Goal: Check status: Check status

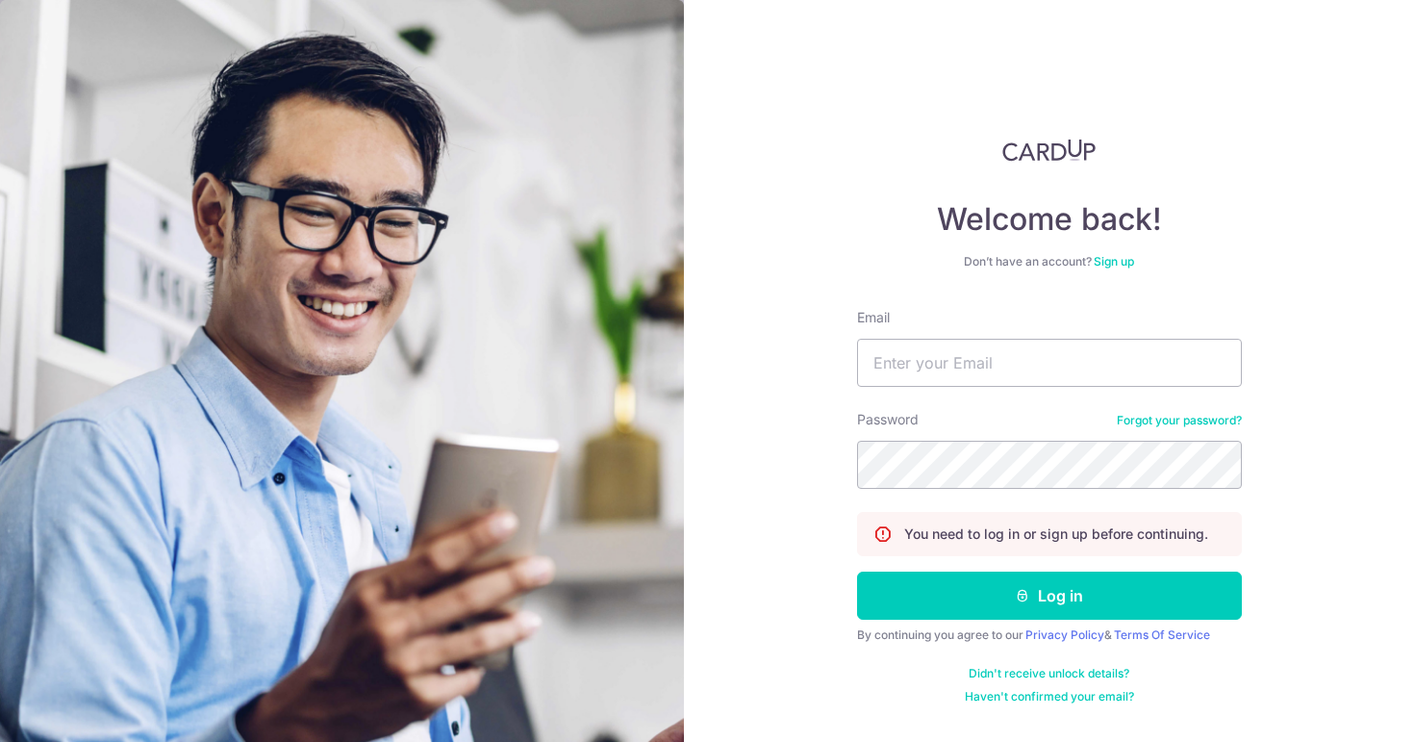
click at [976, 361] on input "Email" at bounding box center [1049, 363] width 385 height 48
type input "[PERSON_NAME][EMAIL_ADDRESS][DOMAIN_NAME]"
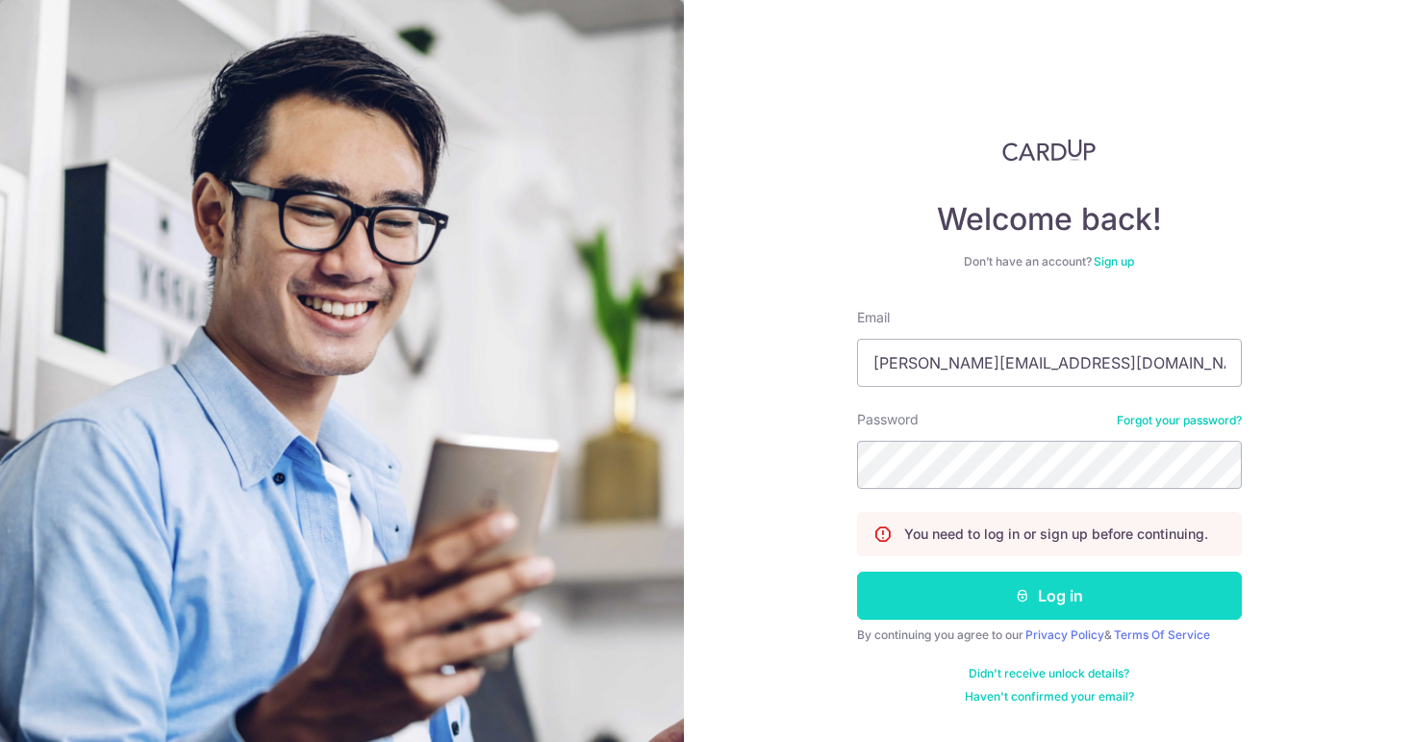
click at [1005, 599] on button "Log in" at bounding box center [1049, 595] width 385 height 48
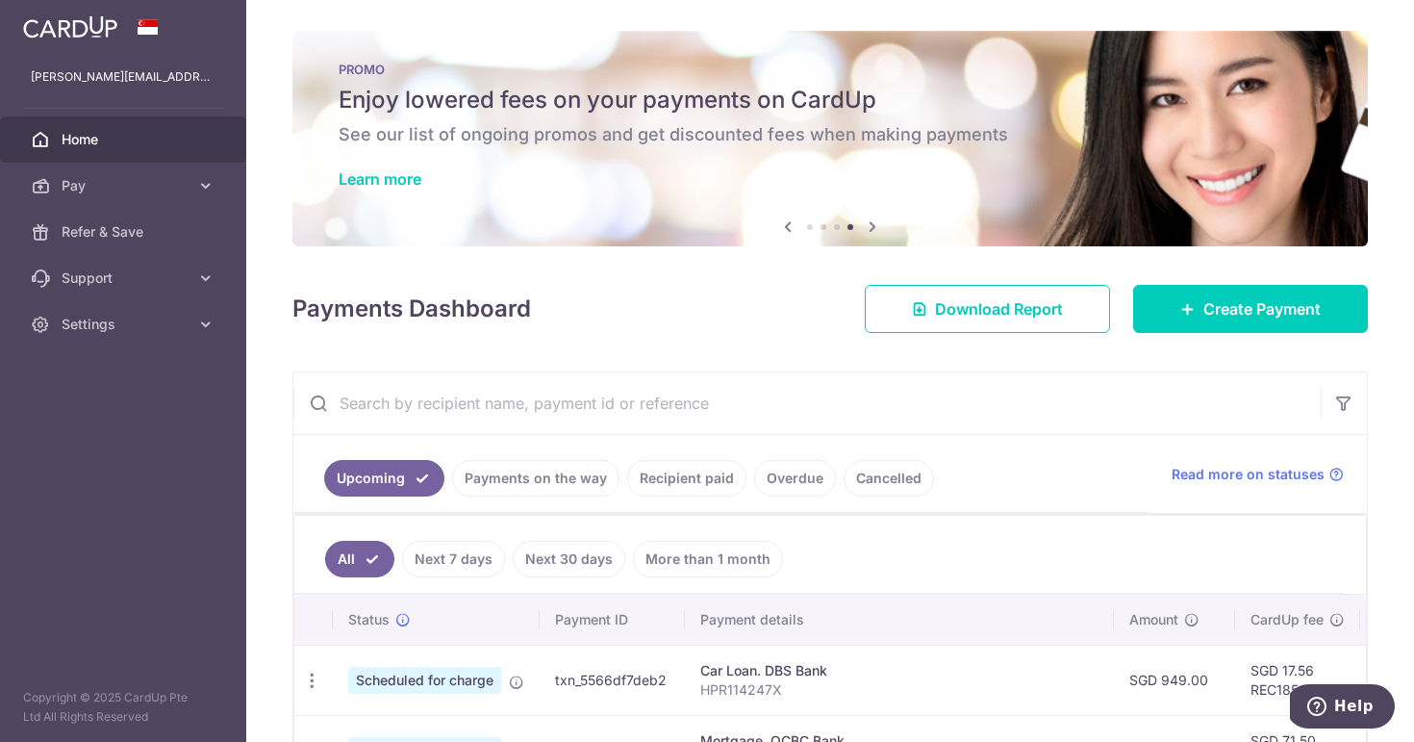
click at [542, 491] on link "Payments on the way" at bounding box center [535, 478] width 167 height 37
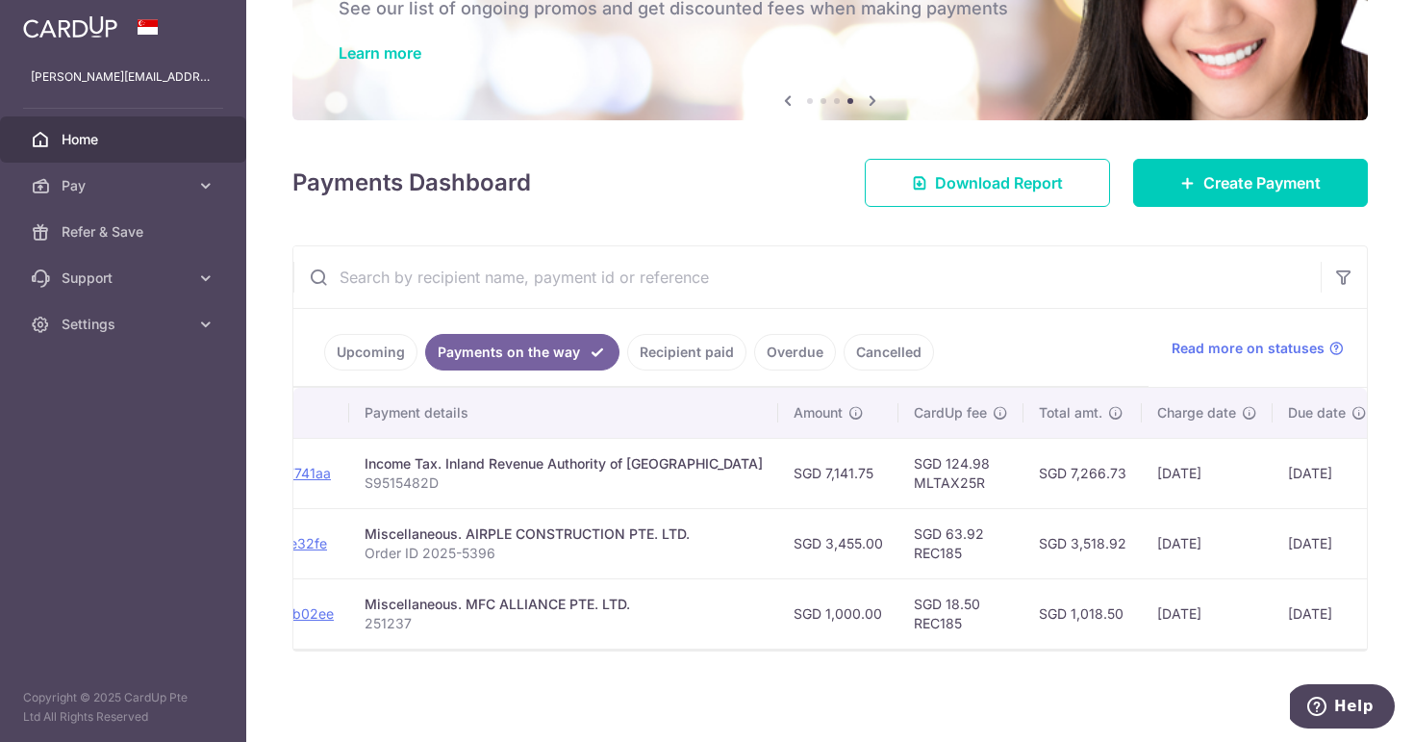
scroll to position [0, 329]
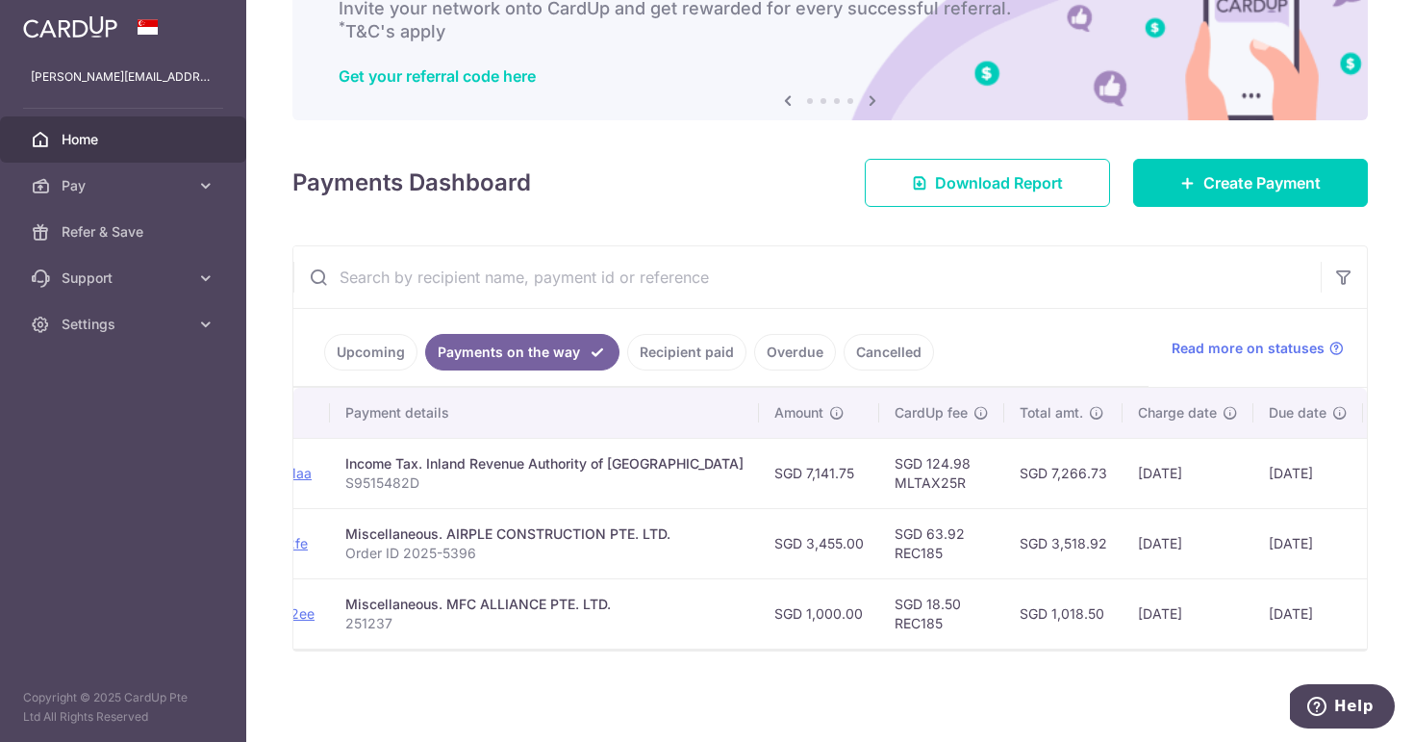
click at [343, 350] on link "Upcoming" at bounding box center [370, 352] width 93 height 37
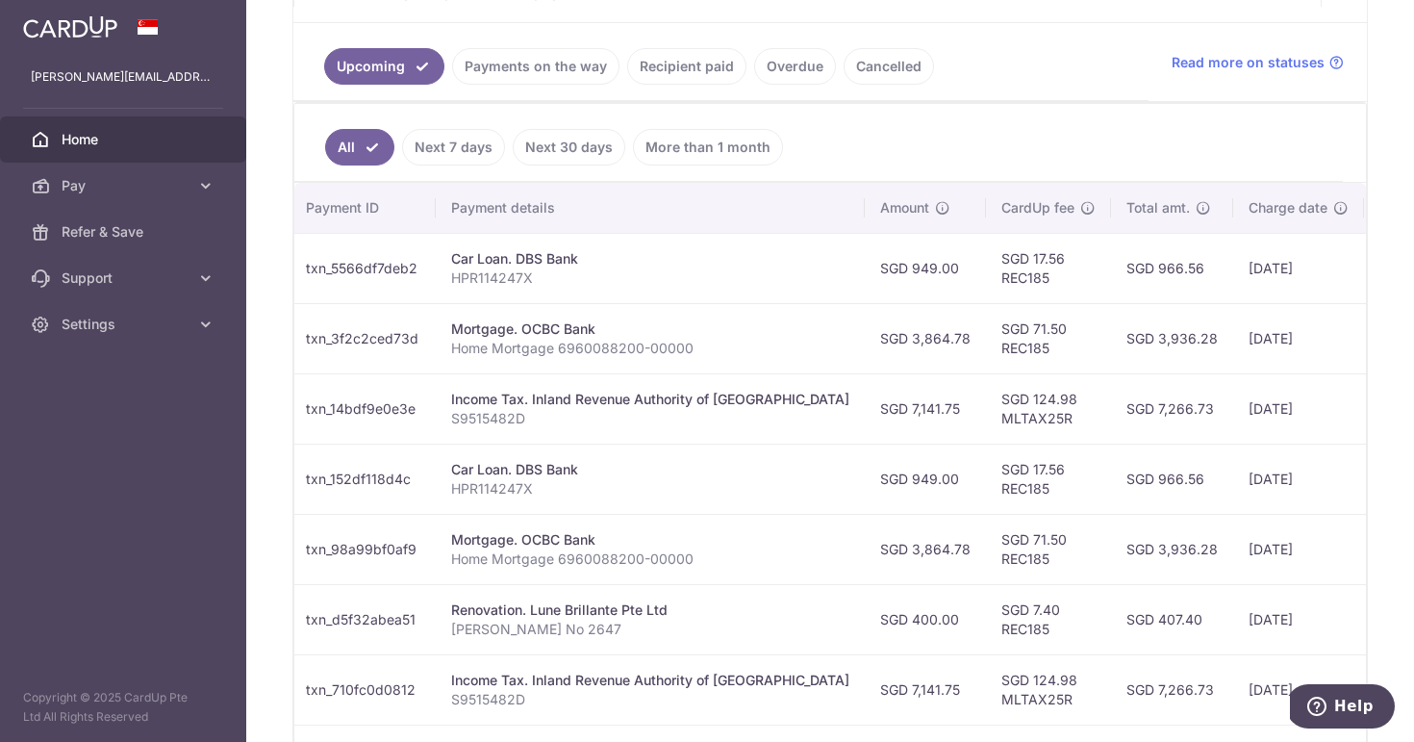
scroll to position [0, 279]
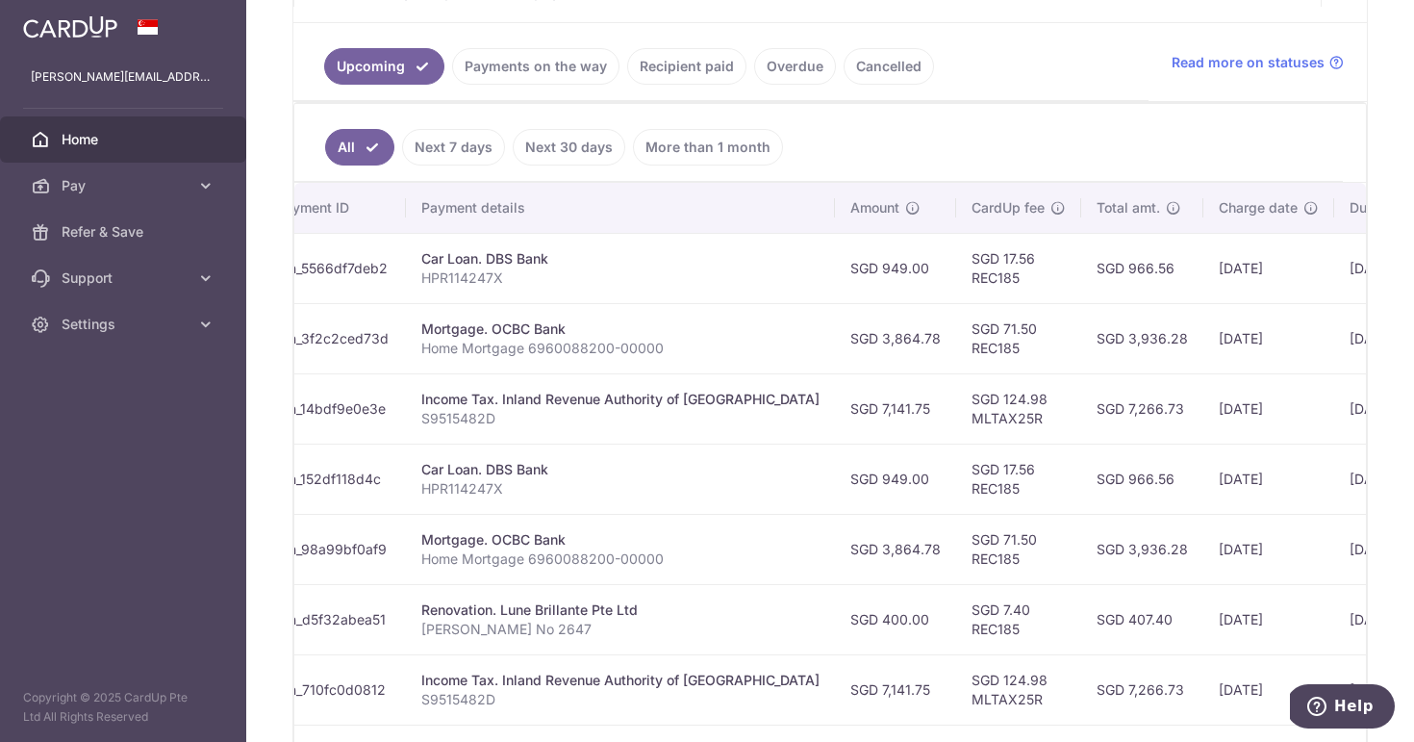
click at [514, 68] on link "Payments on the way" at bounding box center [535, 66] width 167 height 37
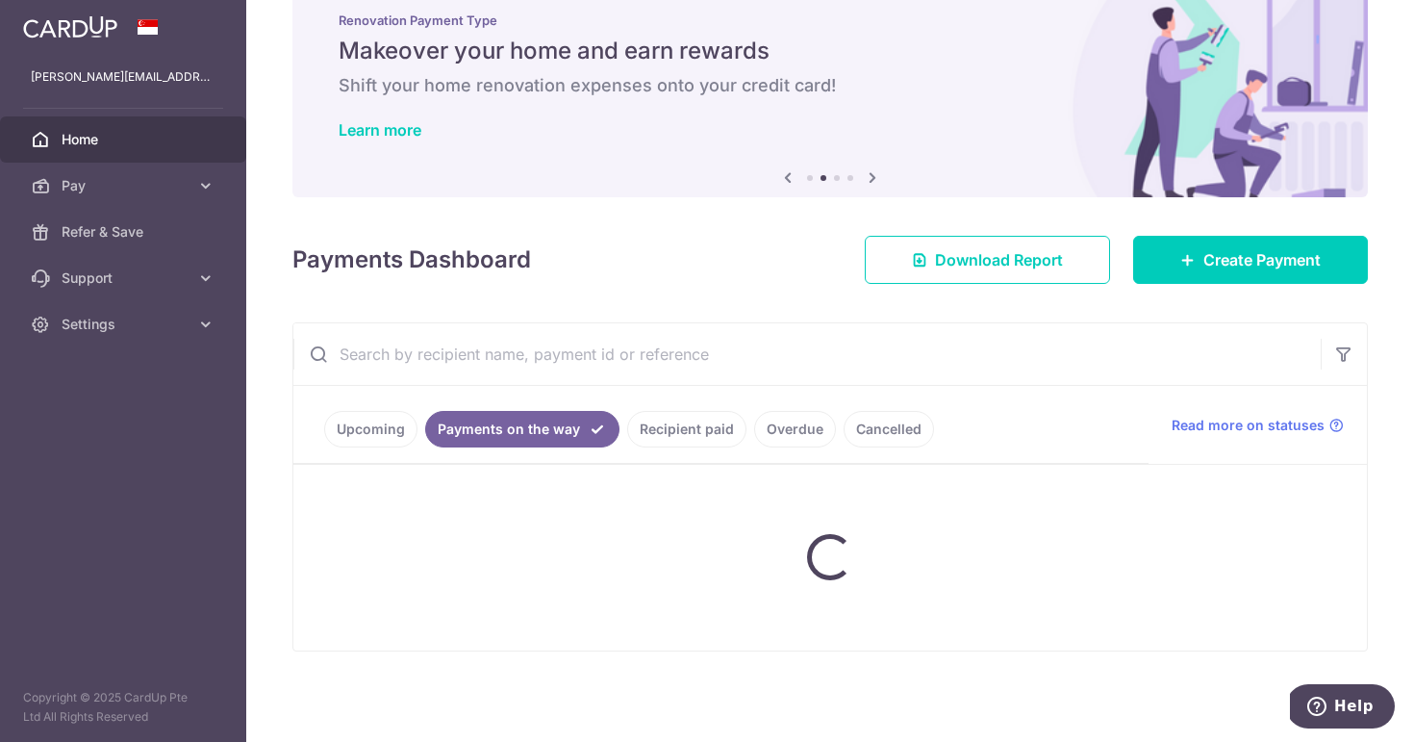
scroll to position [126, 0]
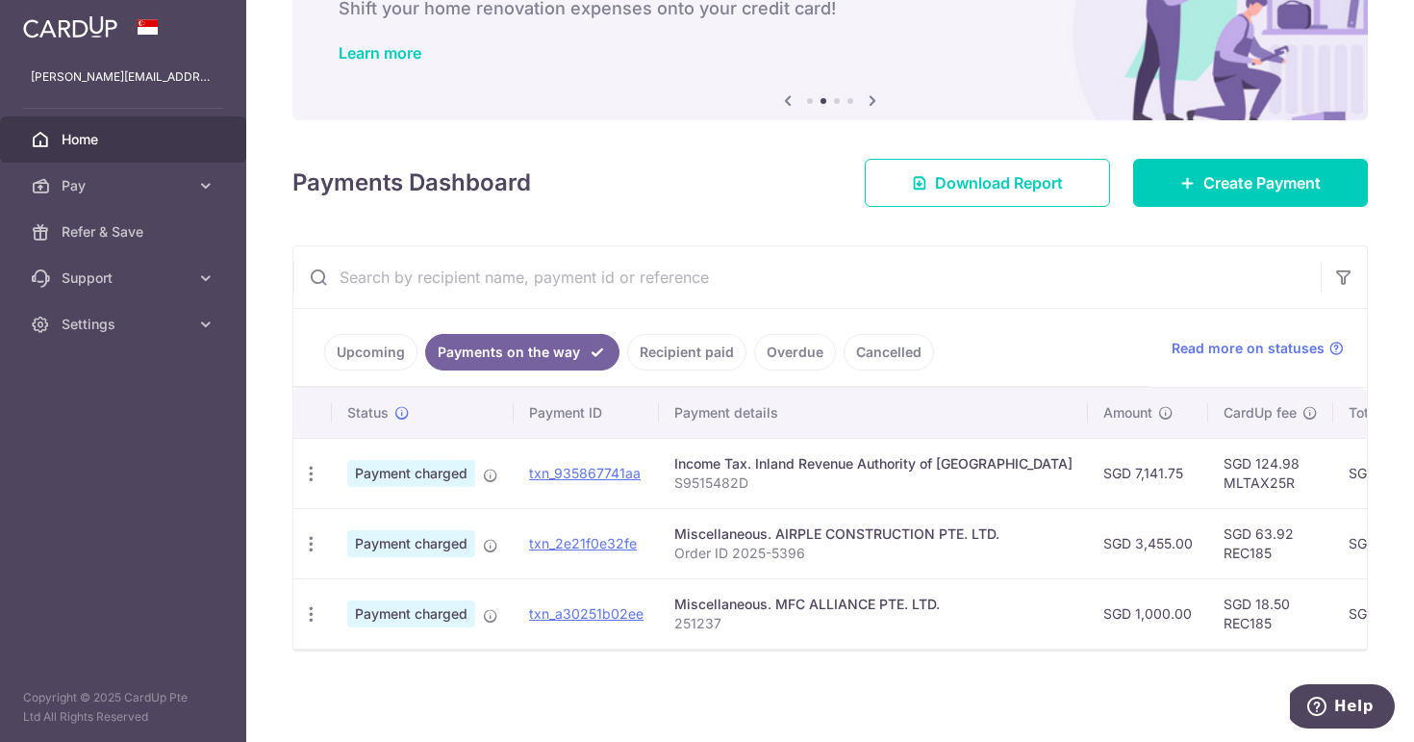
click at [653, 344] on link "Recipient paid" at bounding box center [686, 352] width 119 height 37
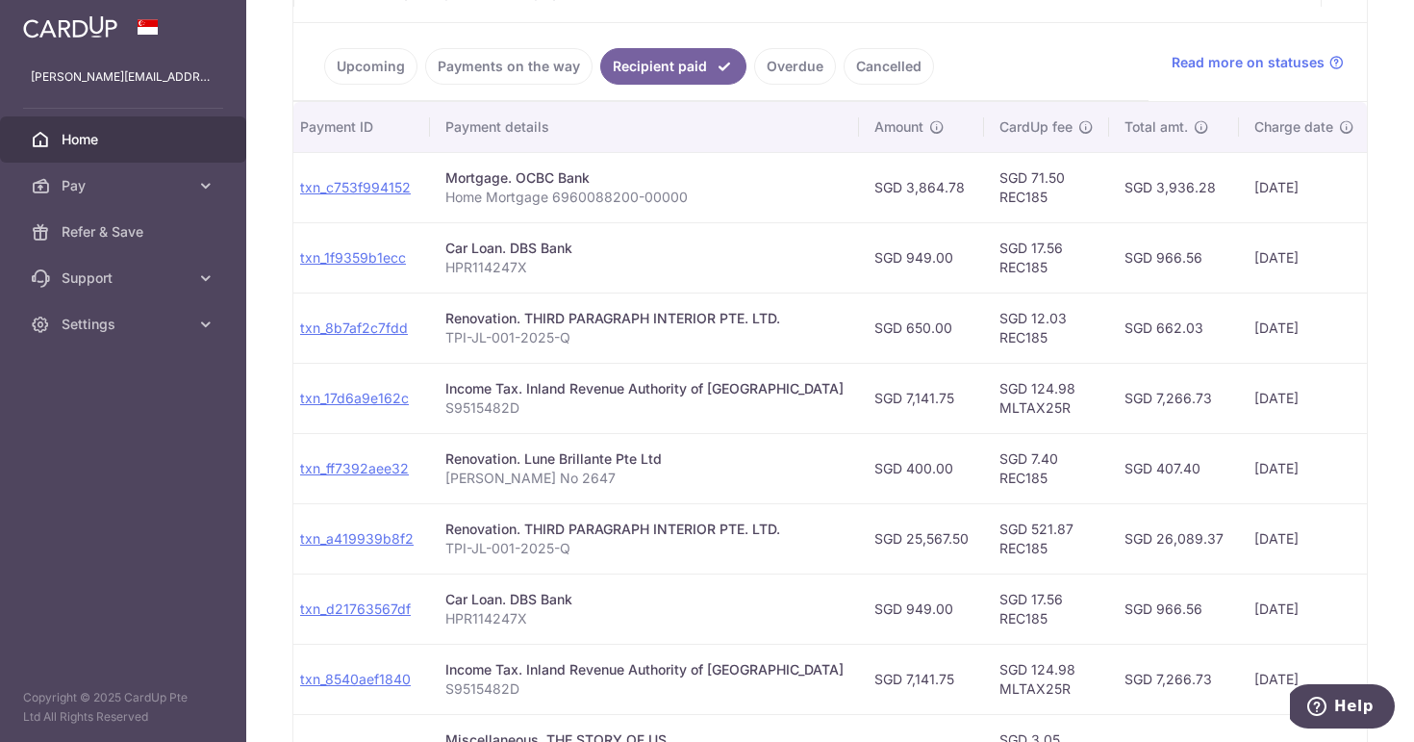
scroll to position [0, 218]
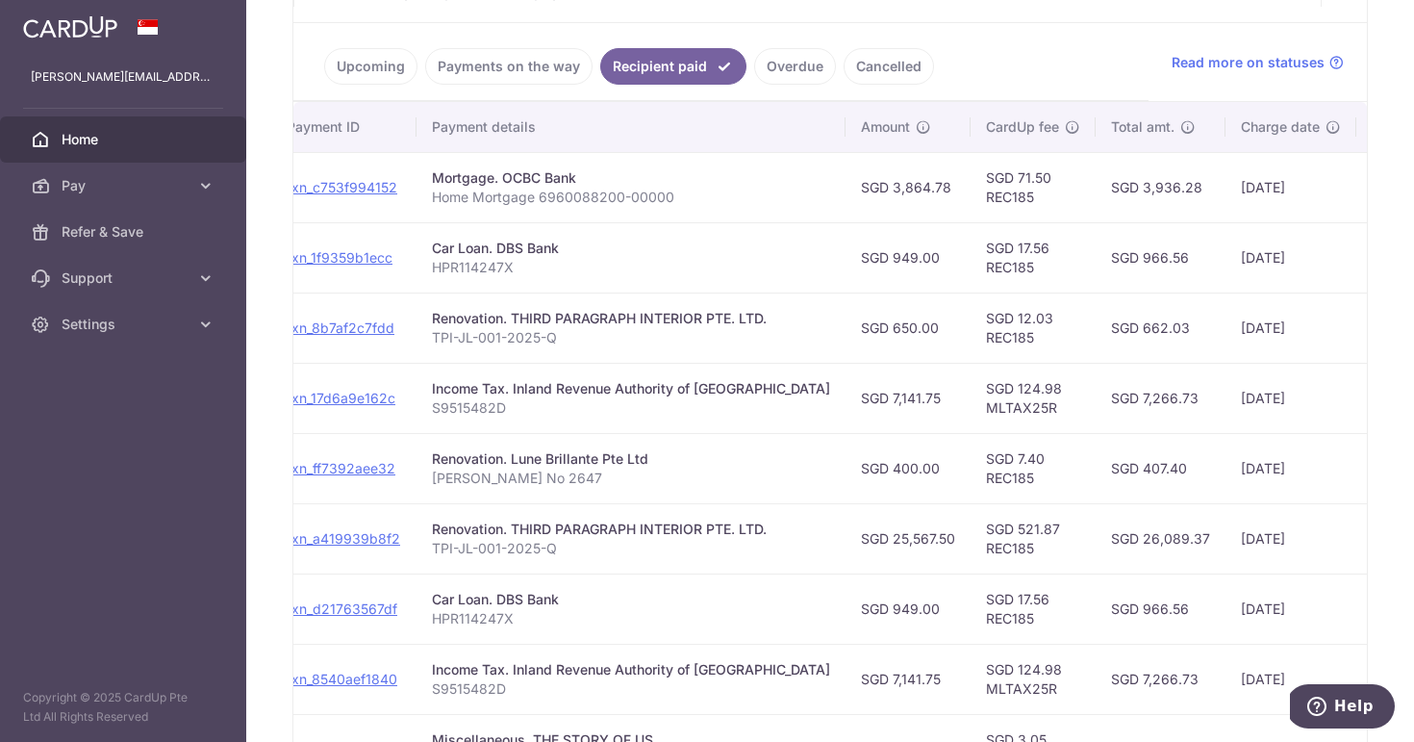
click at [538, 70] on link "Payments on the way" at bounding box center [508, 66] width 167 height 37
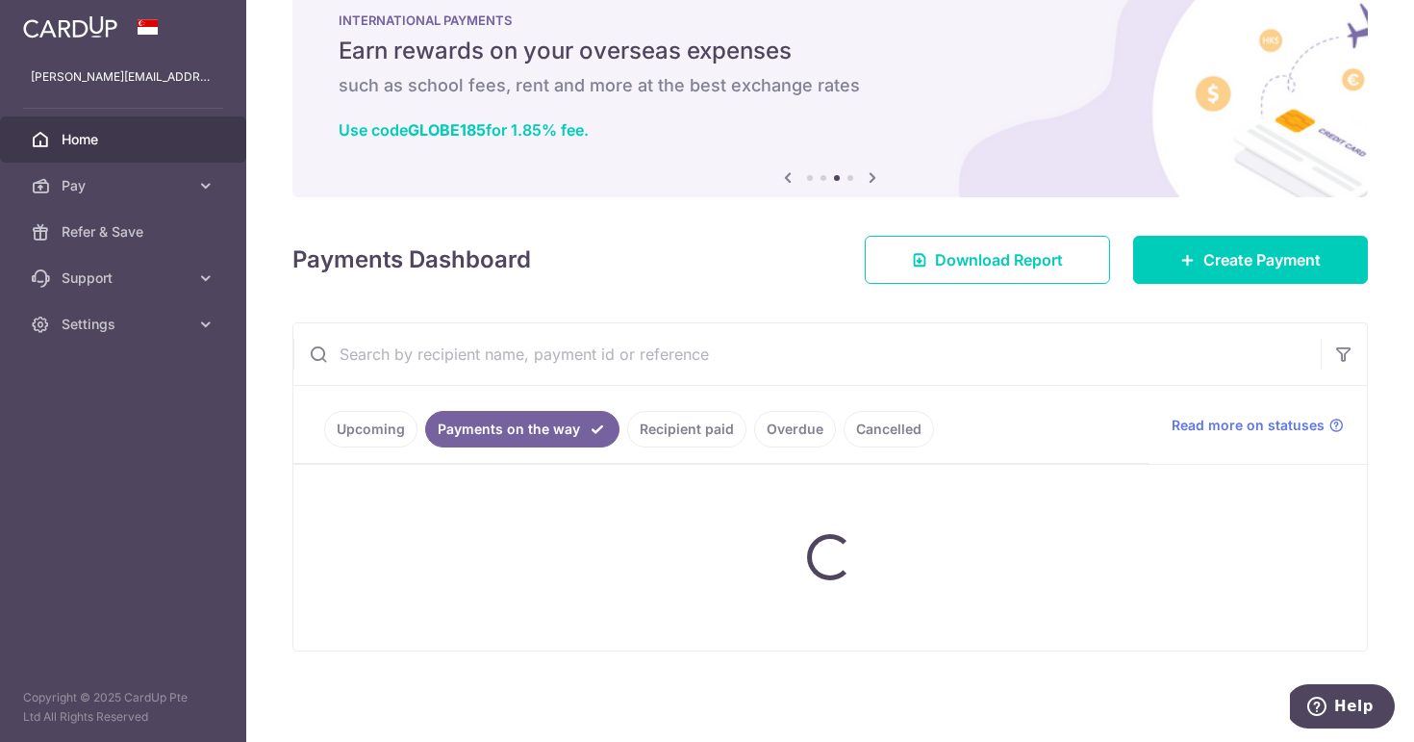
click at [538, 70] on div "INTERNATIONAL PAYMENTS Earn rewards on your overseas expenses such as school fe…" at bounding box center [829, 78] width 1075 height 192
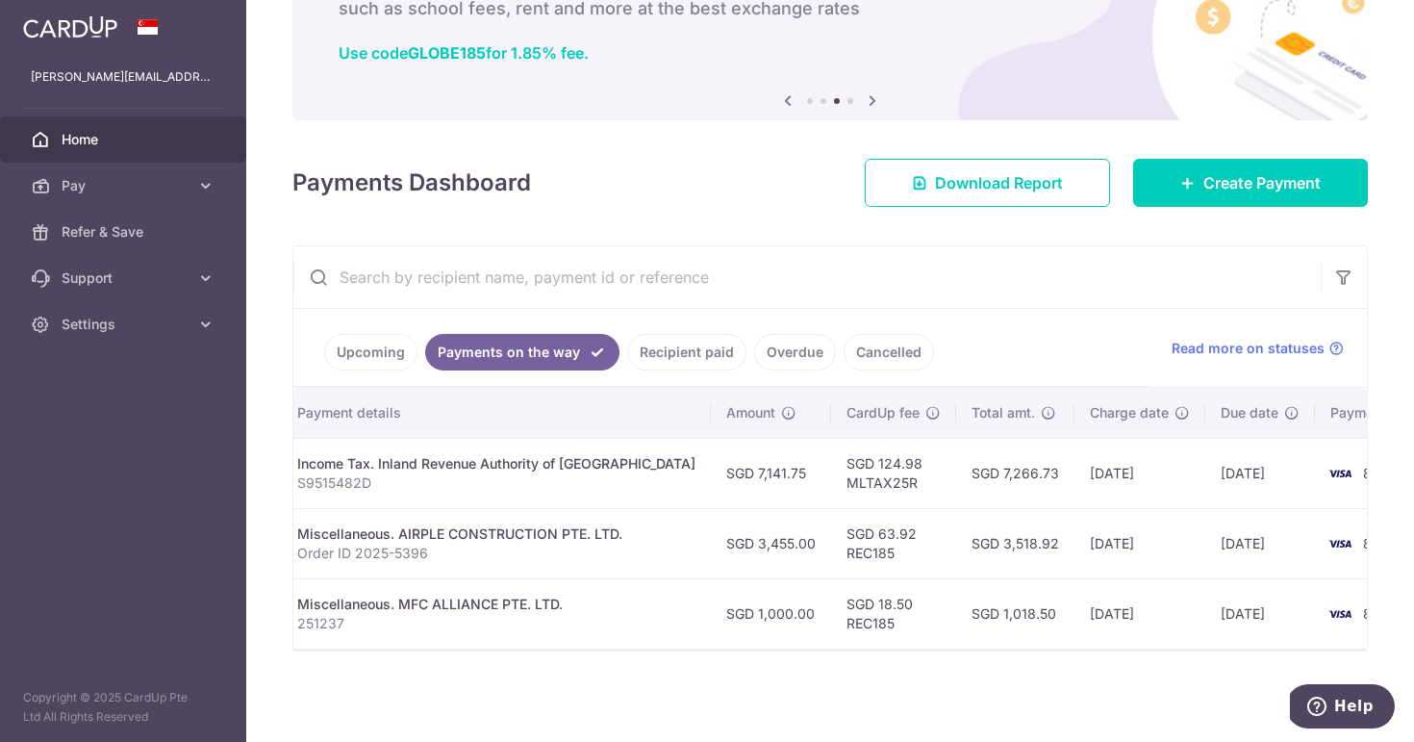
scroll to position [0, 379]
click at [355, 361] on link "Upcoming" at bounding box center [370, 352] width 93 height 37
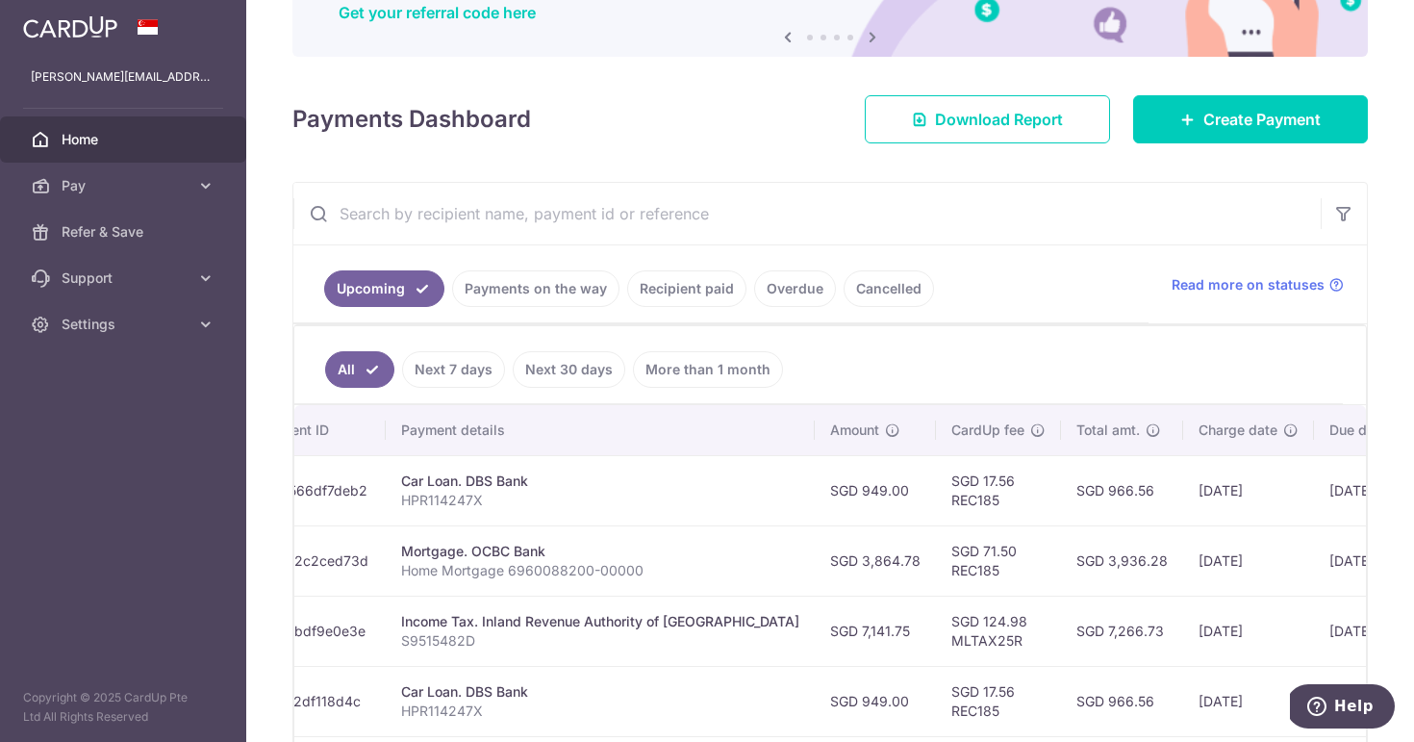
scroll to position [190, 0]
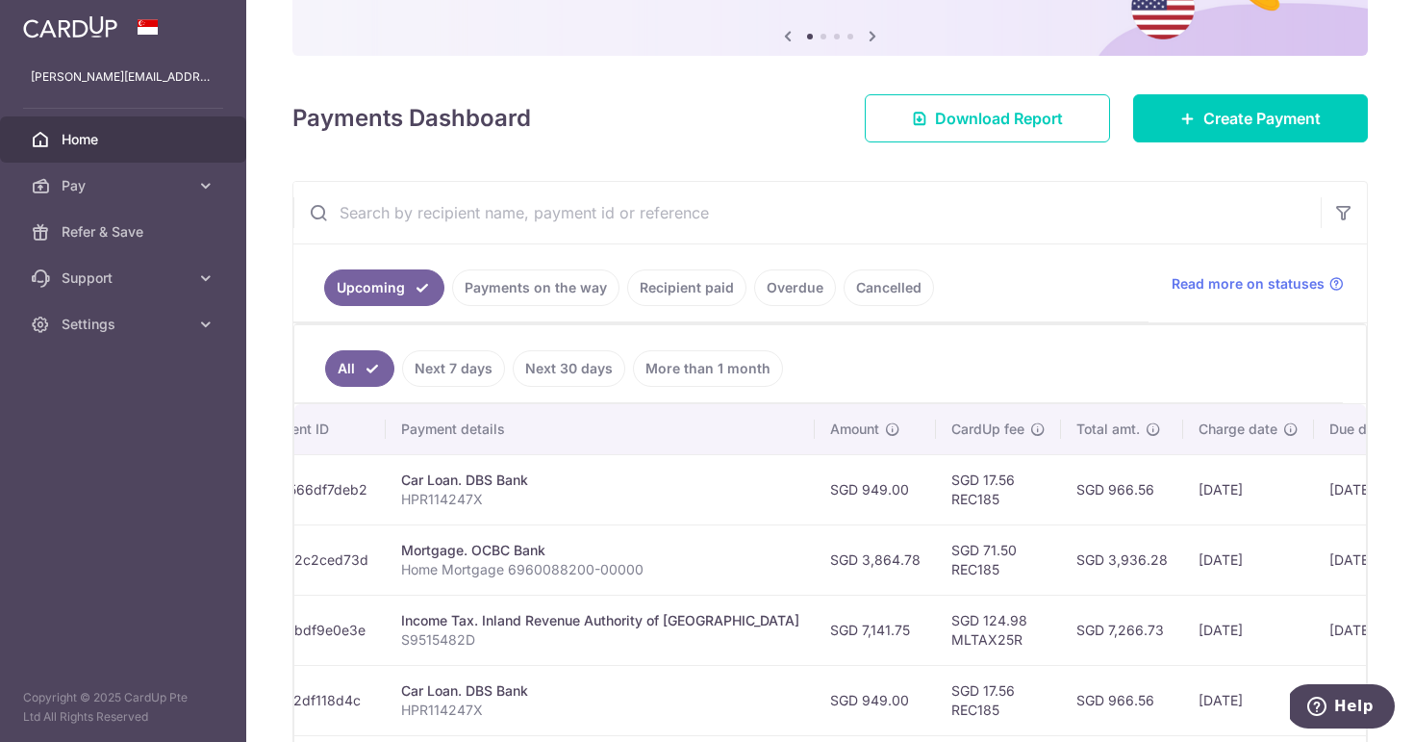
click at [476, 374] on link "Next 7 days" at bounding box center [453, 368] width 103 height 37
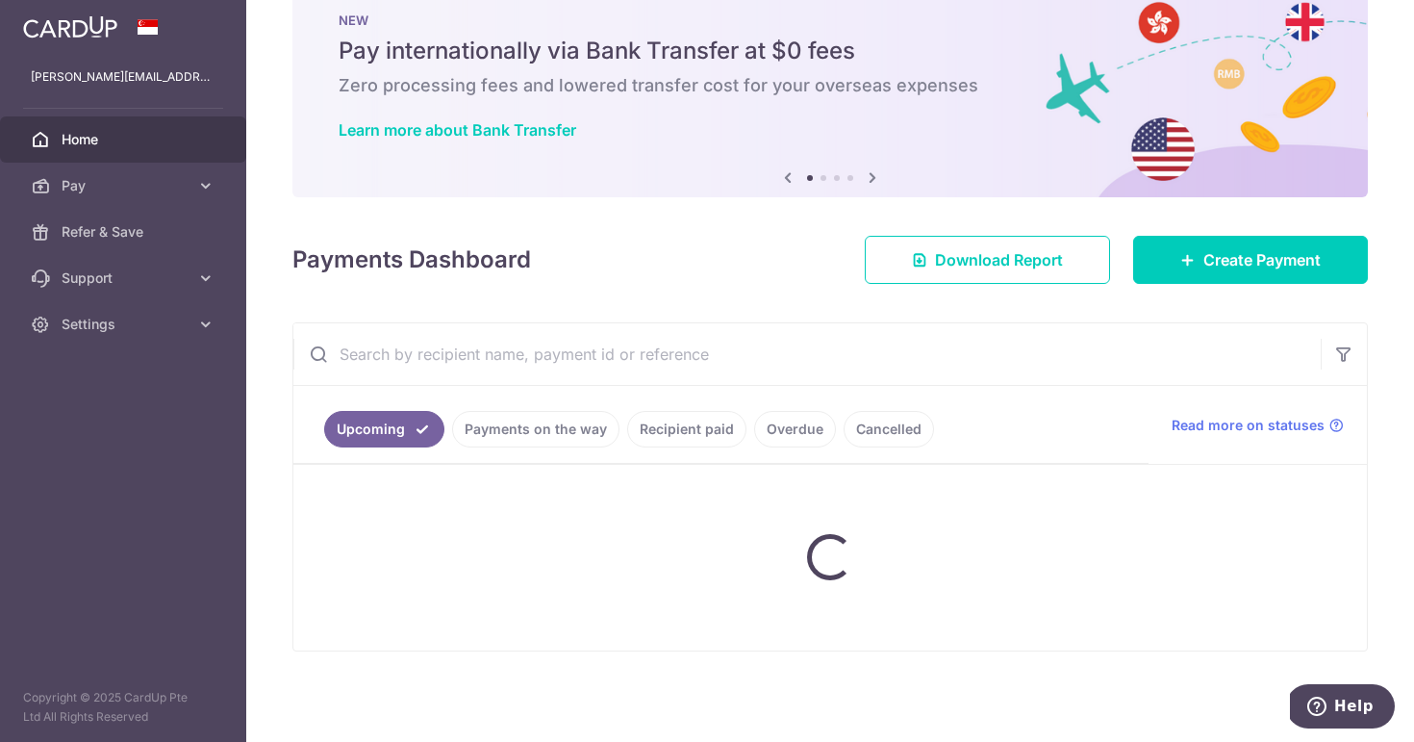
scroll to position [67, 0]
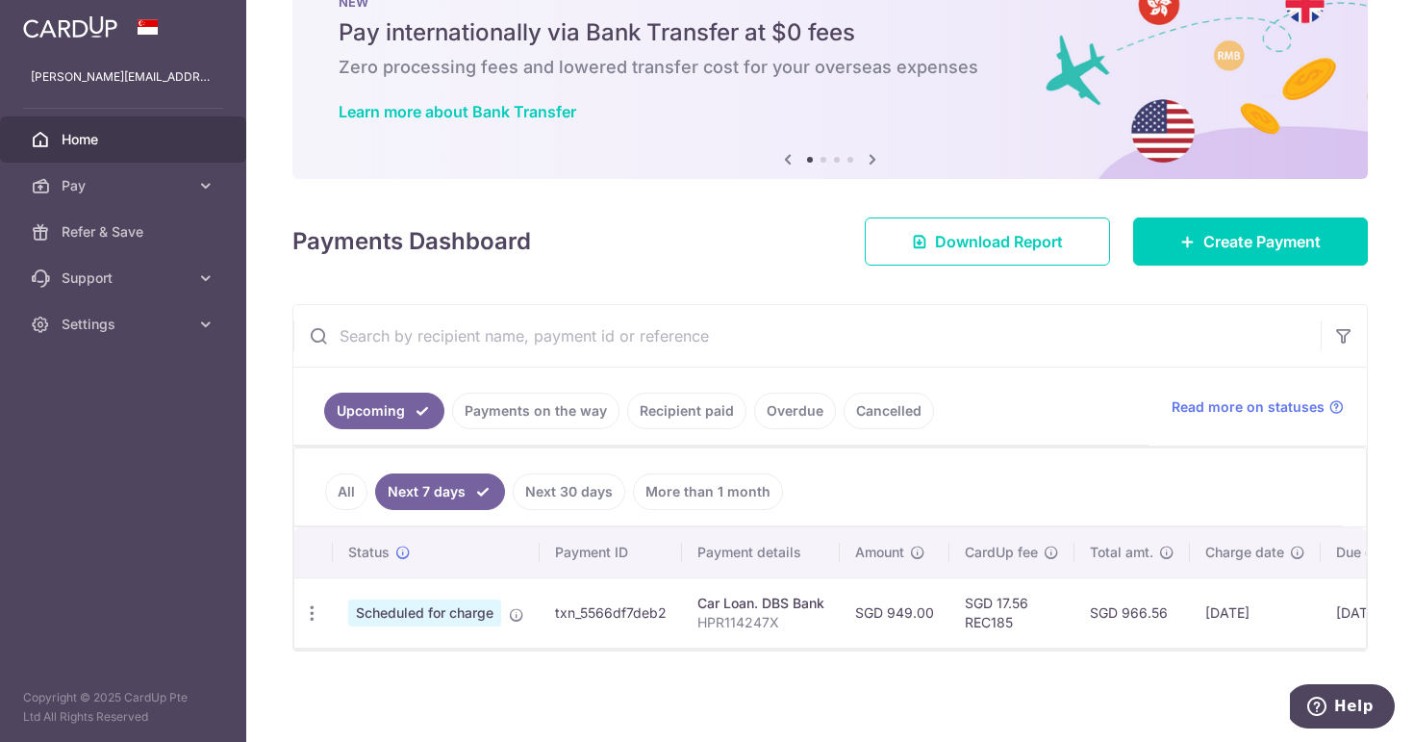
click at [652, 414] on link "Recipient paid" at bounding box center [686, 410] width 119 height 37
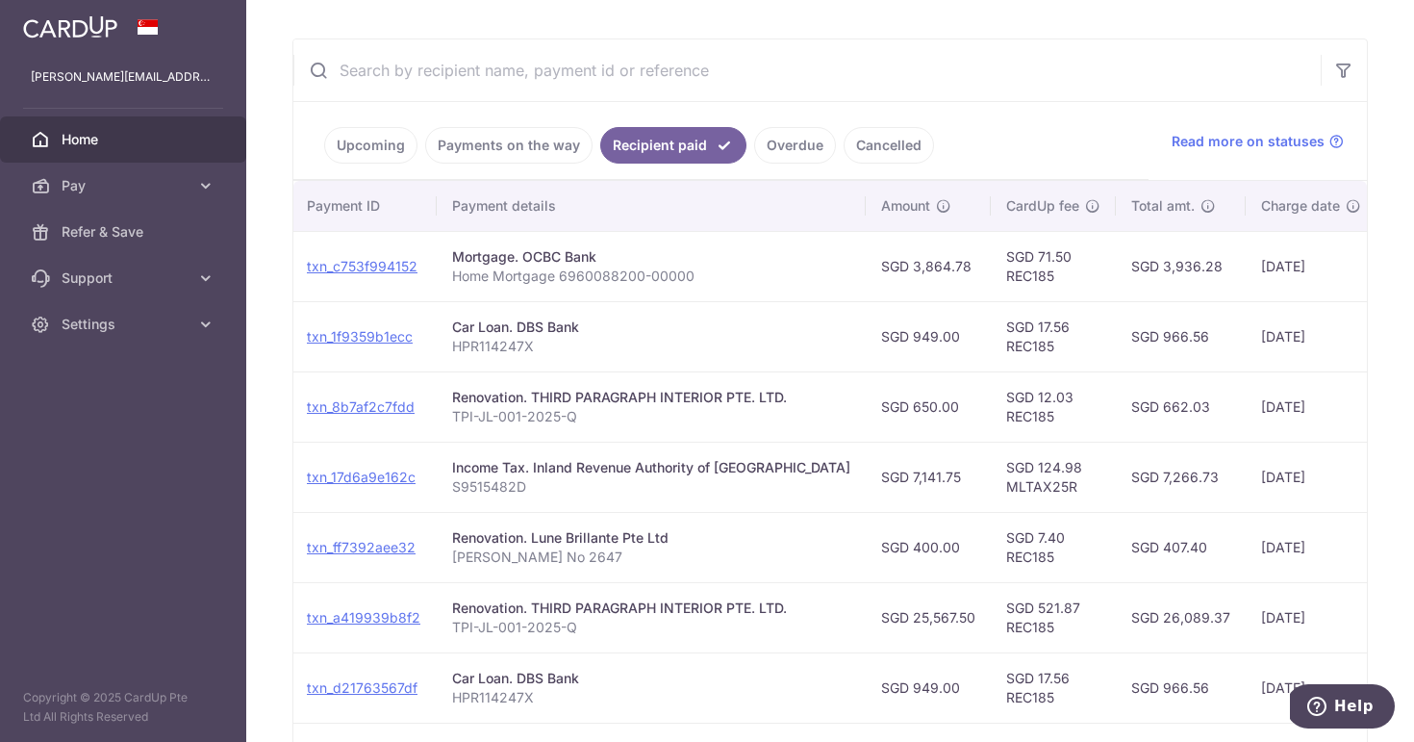
scroll to position [0, 202]
click at [536, 150] on link "Payments on the way" at bounding box center [508, 145] width 167 height 37
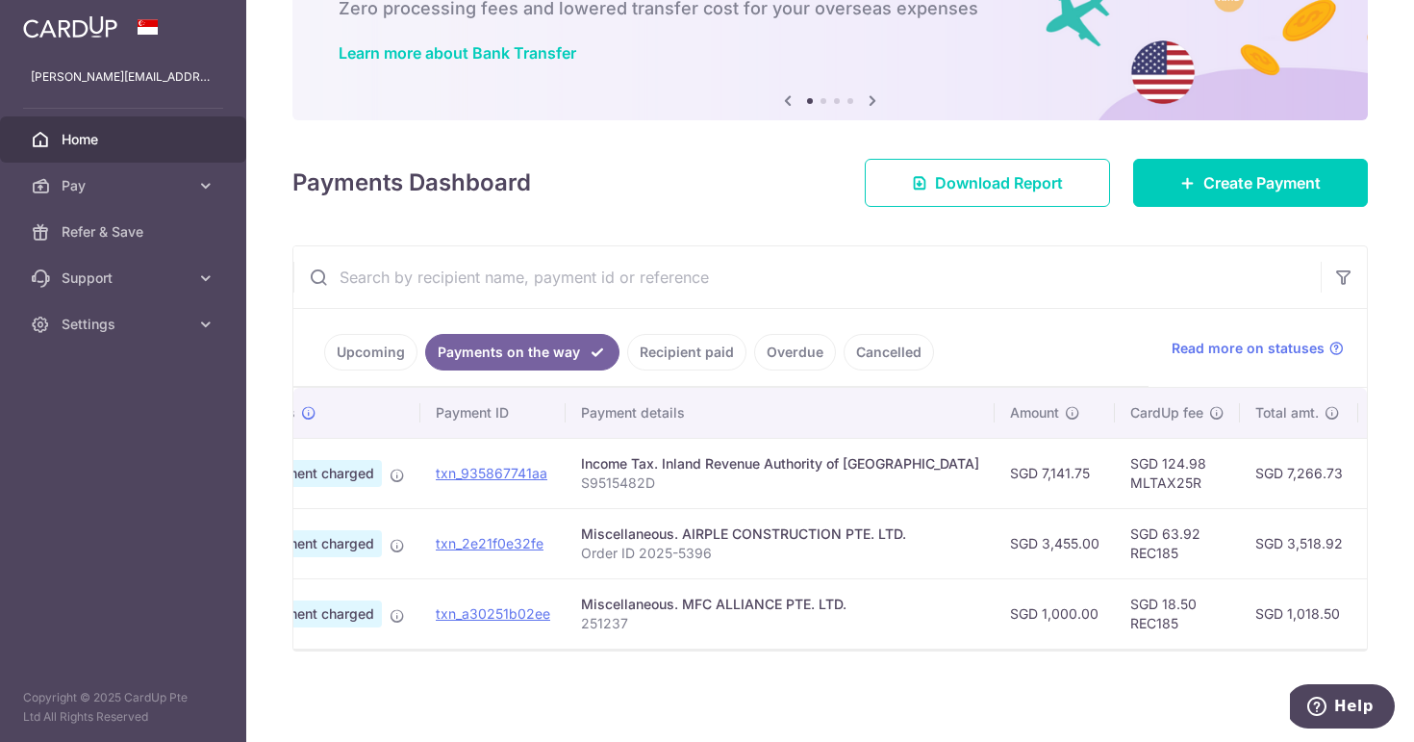
scroll to position [0, 96]
click at [380, 344] on link "Upcoming" at bounding box center [370, 352] width 93 height 37
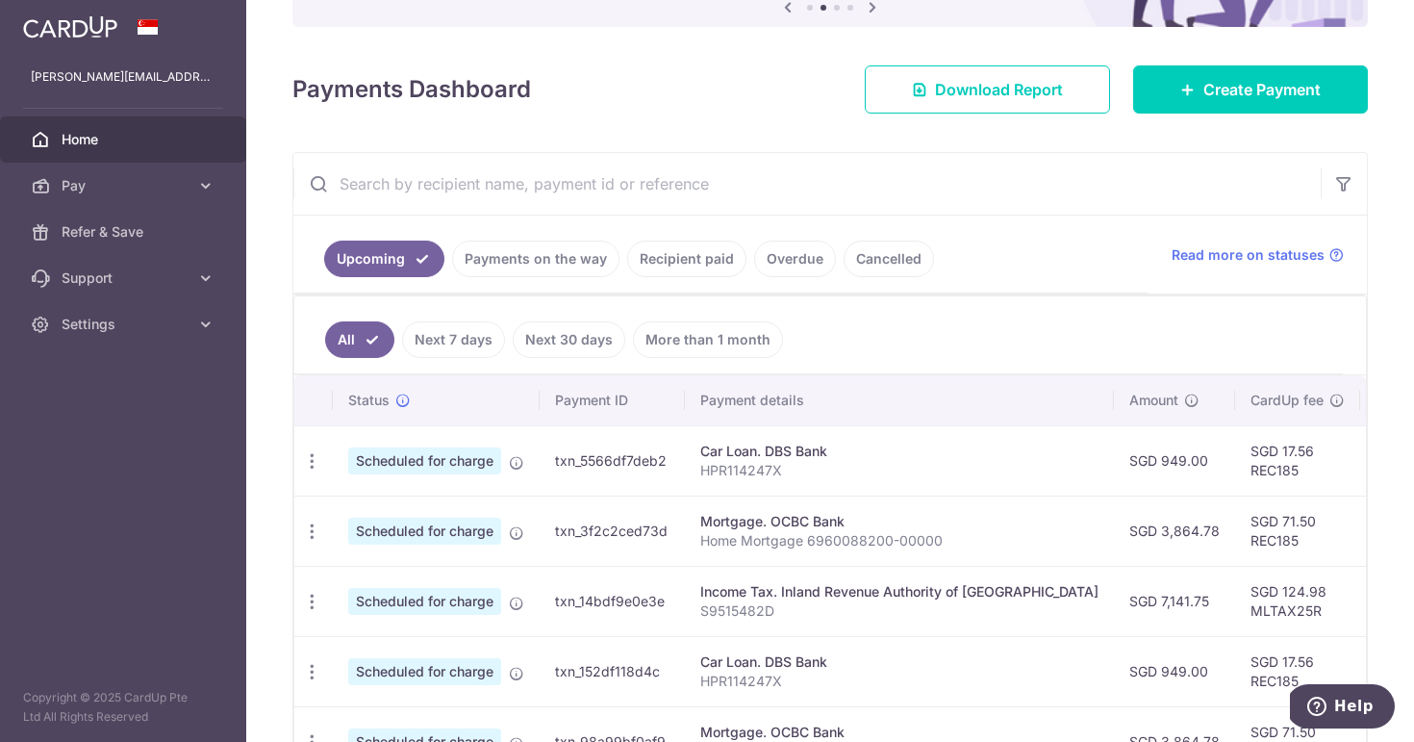
scroll to position [226, 0]
